Goal: Task Accomplishment & Management: Use online tool/utility

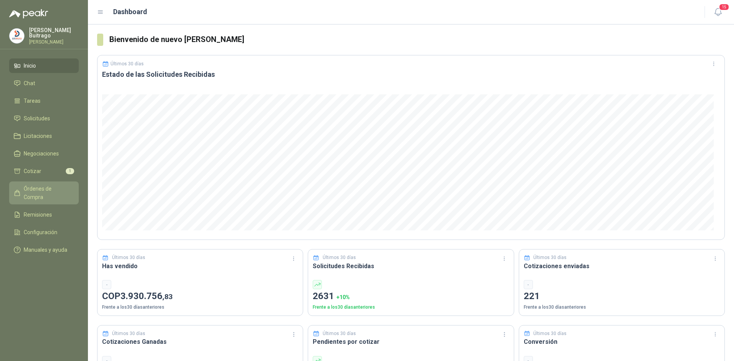
click at [56, 191] on span "Órdenes de Compra" at bounding box center [48, 193] width 48 height 17
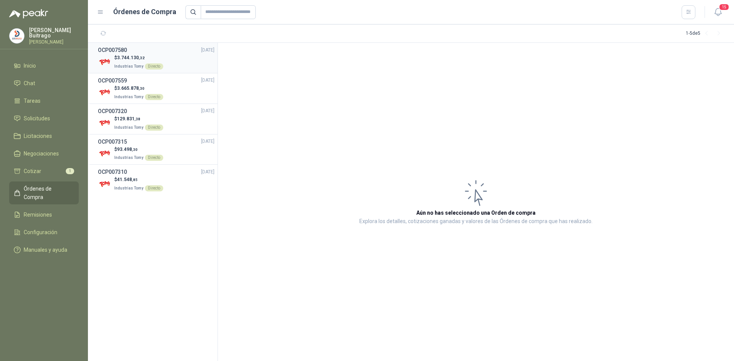
click at [108, 53] on h3 "OCP007580" at bounding box center [112, 50] width 29 height 8
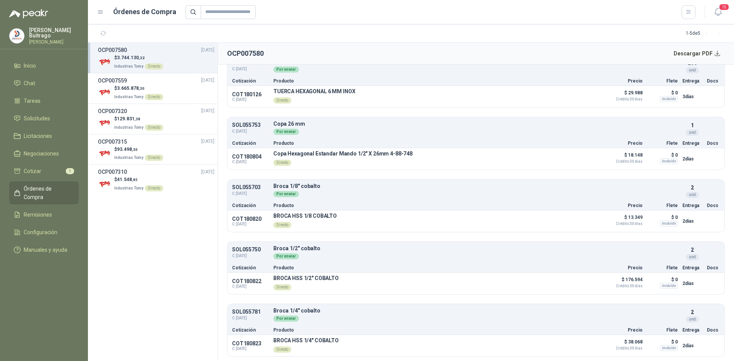
scroll to position [3097, 0]
click at [720, 55] on button "Descargar PDF" at bounding box center [698, 53] width 56 height 15
click at [133, 87] on span "3.665.878 ,30" at bounding box center [131, 88] width 28 height 5
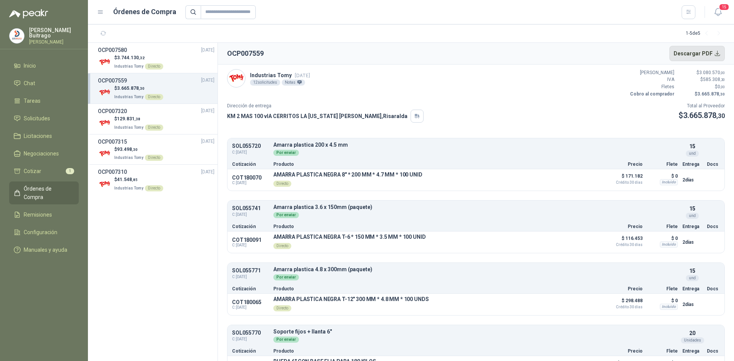
click at [718, 56] on button "Descargar PDF" at bounding box center [698, 53] width 56 height 15
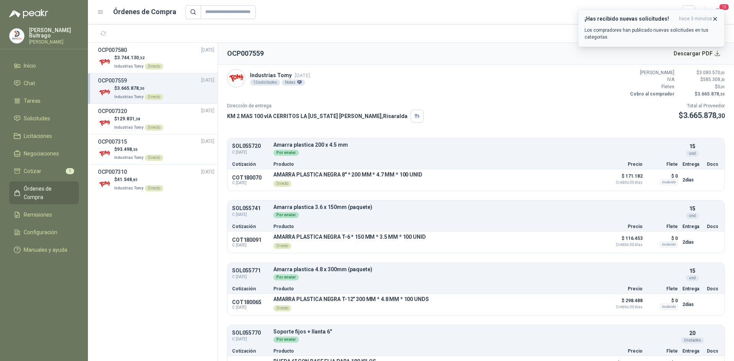
click at [658, 26] on div "¡Has recibido nuevas solicitudes! hace 3 minutos Los compradores han publicado …" at bounding box center [652, 28] width 134 height 25
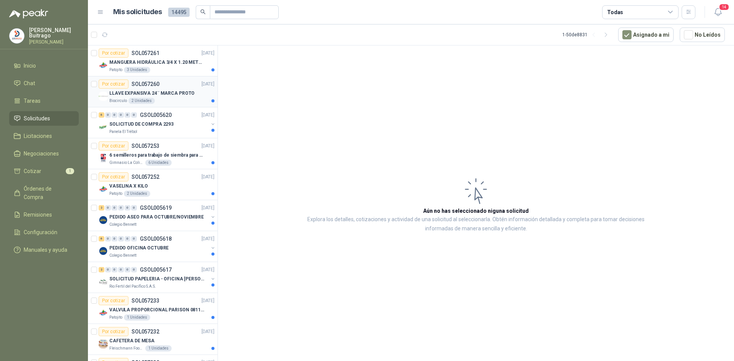
click at [137, 91] on p "LLAVE EXPANSIVA 24¨ MARCA PROTO" at bounding box center [151, 93] width 85 height 7
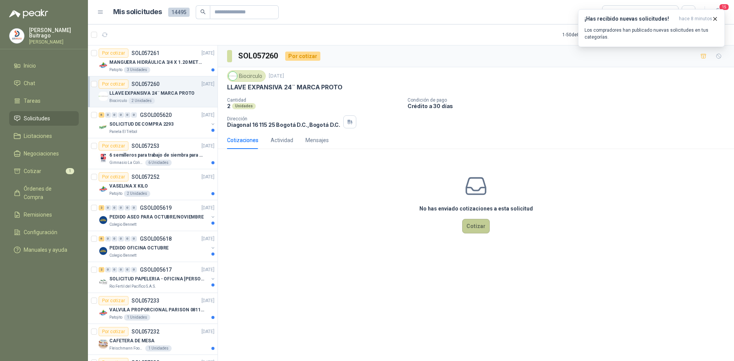
click at [475, 228] on button "Cotizar" at bounding box center [476, 226] width 28 height 15
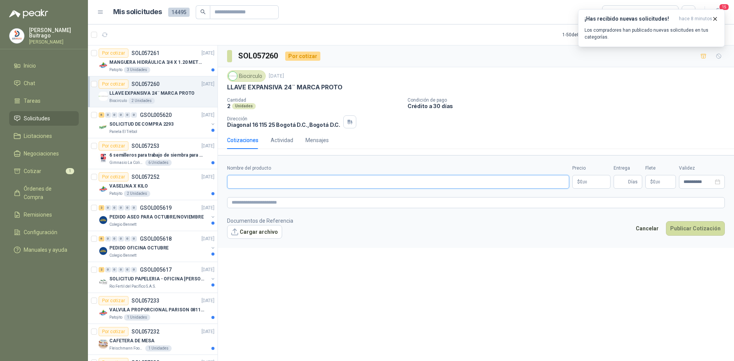
click at [313, 188] on input "Nombre del producto" at bounding box center [398, 182] width 342 height 14
type input "*"
type input "**********"
click at [602, 183] on p "$ 0 ,00" at bounding box center [592, 182] width 38 height 14
click at [592, 177] on div "Valor Unitario 0 ,00" at bounding box center [592, 177] width 0 height 0
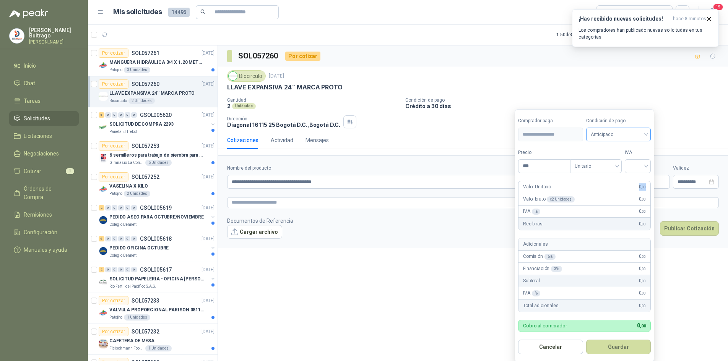
click at [622, 136] on span "Anticipado" at bounding box center [619, 134] width 56 height 11
click at [612, 163] on div "Crédito a 30 días" at bounding box center [620, 163] width 54 height 8
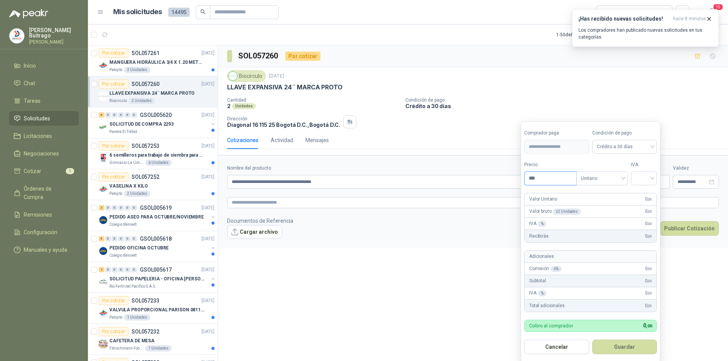
click at [555, 184] on input "***" at bounding box center [551, 178] width 52 height 13
click at [657, 178] on div at bounding box center [644, 179] width 26 height 14
type input "*********"
click at [650, 194] on div "19%" at bounding box center [646, 194] width 14 height 8
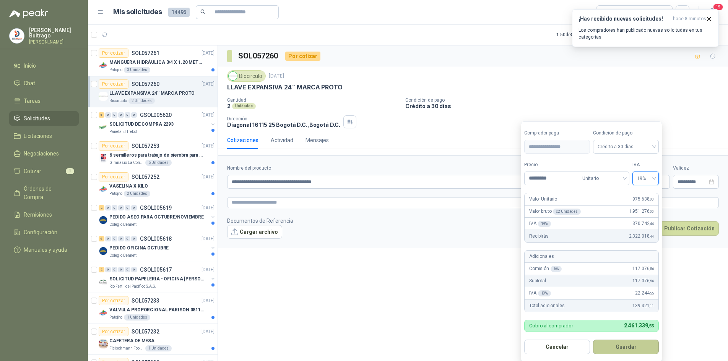
click at [613, 346] on button "Guardar" at bounding box center [626, 347] width 66 height 15
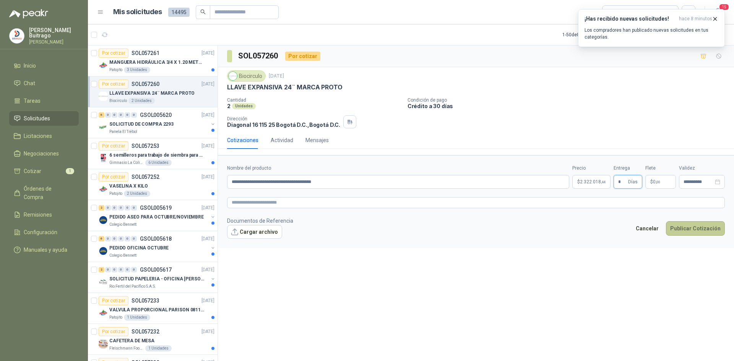
type input "*"
click at [704, 231] on button "Publicar Cotización" at bounding box center [695, 228] width 59 height 15
